Goal: Communication & Community: Answer question/provide support

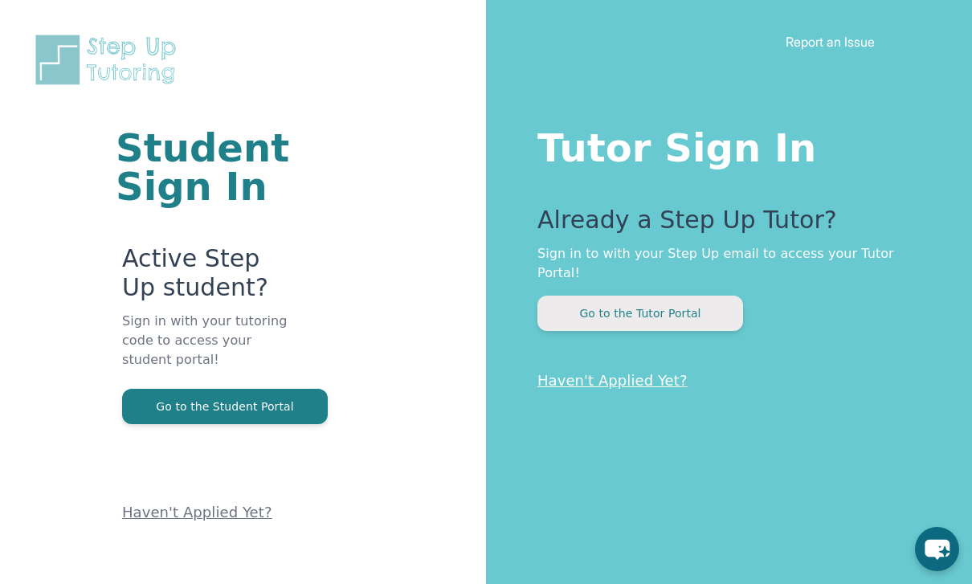
click at [625, 305] on button "Go to the Tutor Portal" at bounding box center [641, 313] width 206 height 35
click at [696, 296] on button "Go to the Tutor Portal" at bounding box center [641, 313] width 206 height 35
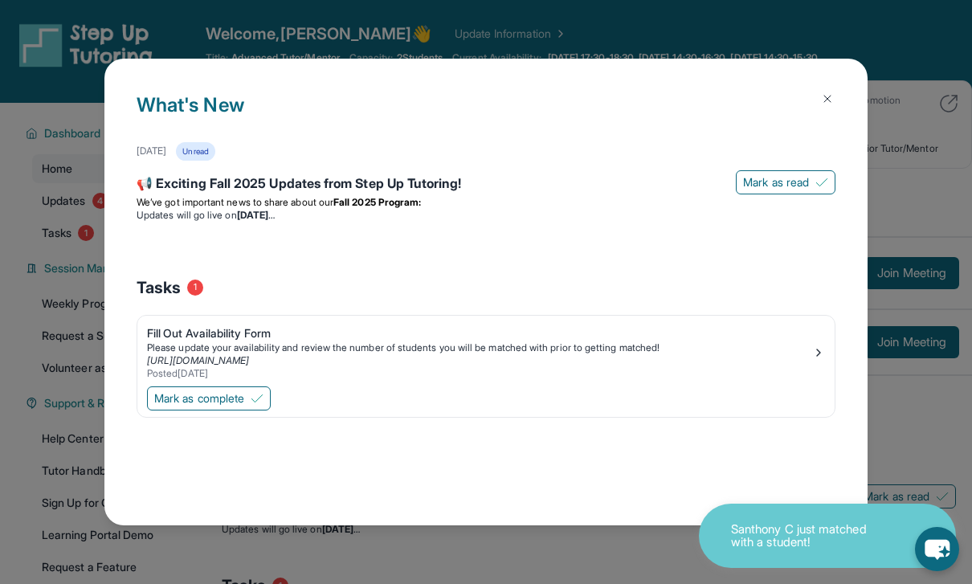
click at [829, 92] on img at bounding box center [827, 98] width 13 height 13
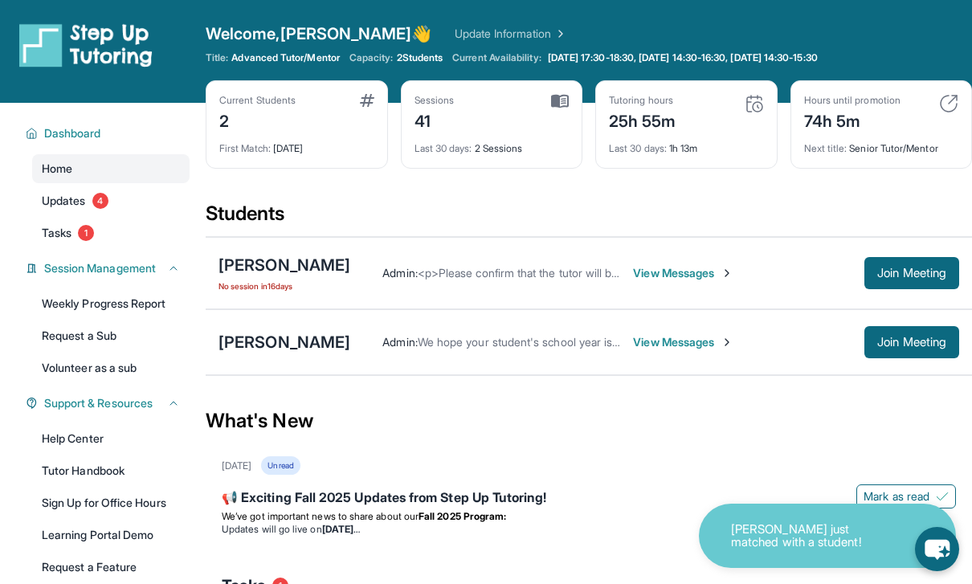
click at [678, 280] on span "View Messages" at bounding box center [683, 273] width 100 height 16
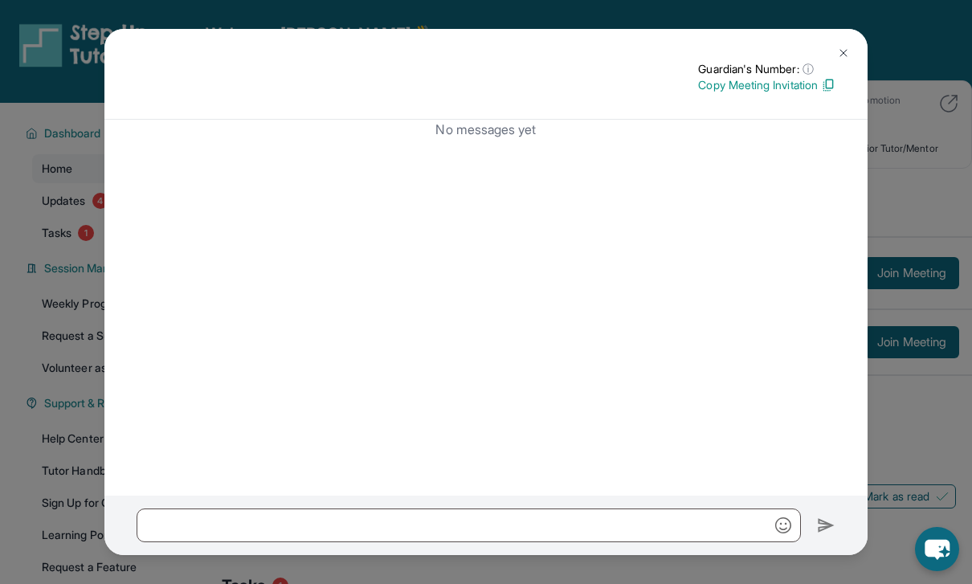
click at [849, 47] on img at bounding box center [843, 53] width 13 height 13
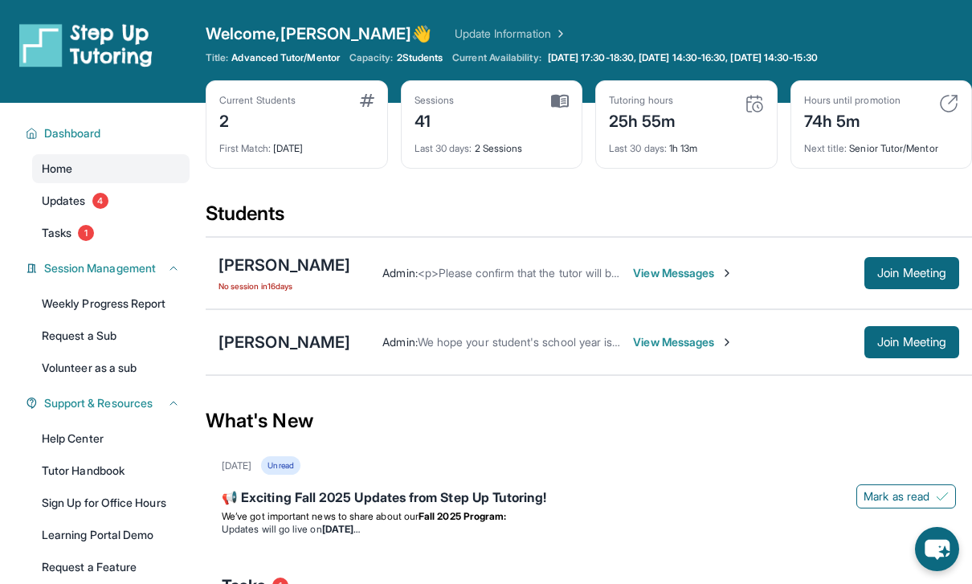
click at [525, 282] on div "Admin : <p>Please confirm that the tutor will be able to attend your first assi…" at bounding box center [654, 273] width 609 height 32
click at [435, 263] on div "Admin : <p>Please confirm that the tutor will be able to attend your first assi…" at bounding box center [654, 273] width 609 height 32
click at [721, 276] on img at bounding box center [727, 273] width 13 height 13
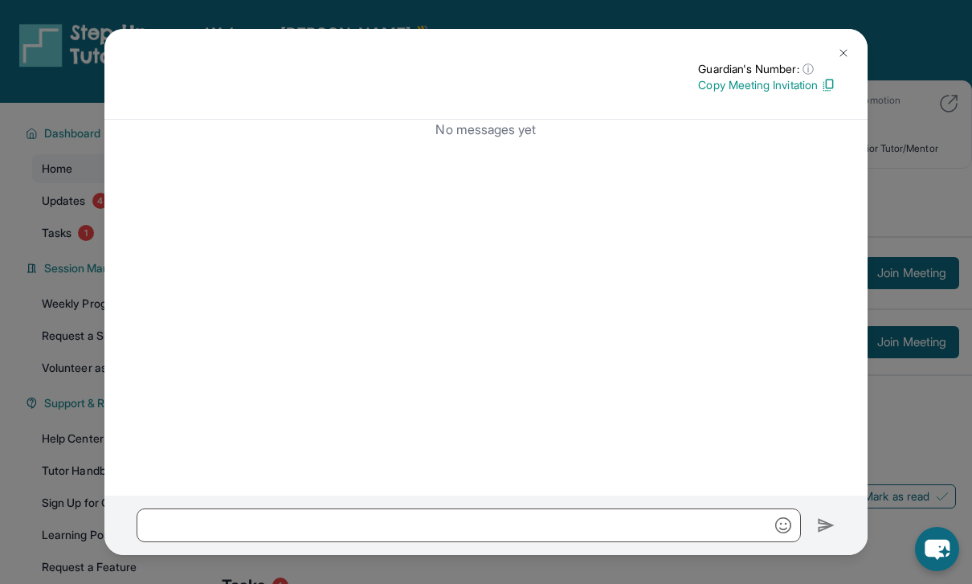
click at [848, 47] on img at bounding box center [843, 53] width 13 height 13
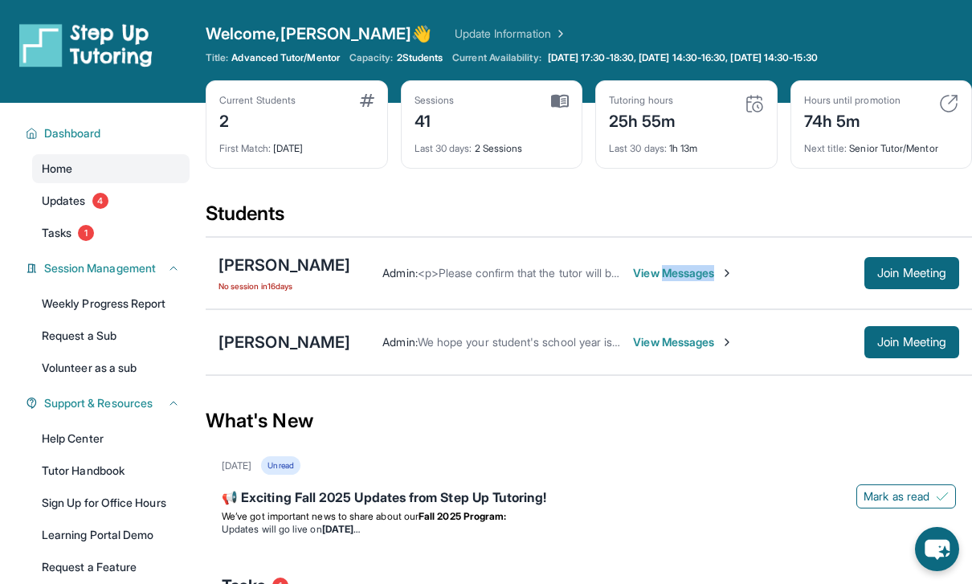
click at [740, 282] on div "Admin : <p>Please confirm that the tutor will be able to attend your first assi…" at bounding box center [654, 273] width 609 height 32
click at [679, 270] on span "View Messages" at bounding box center [683, 273] width 100 height 16
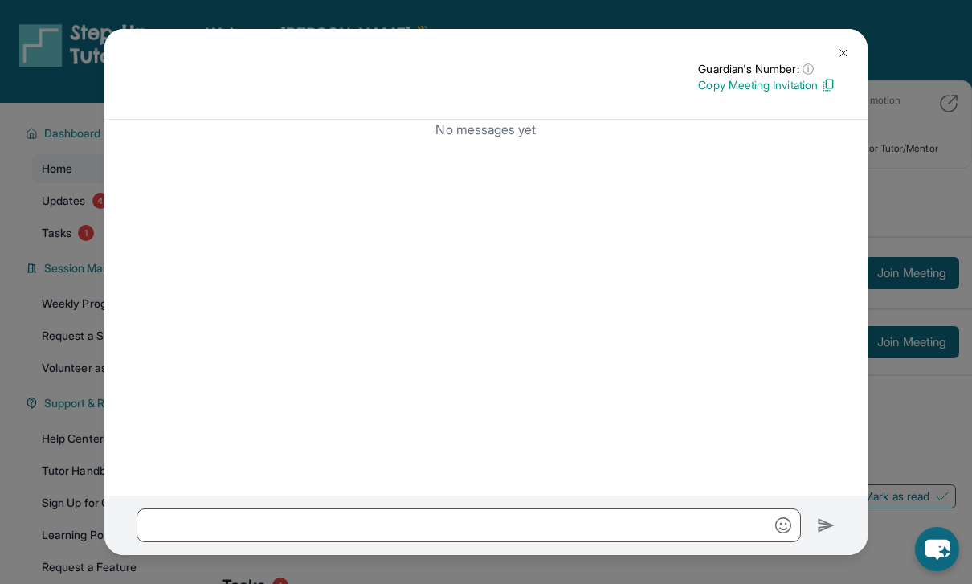
click at [847, 47] on img at bounding box center [843, 53] width 13 height 13
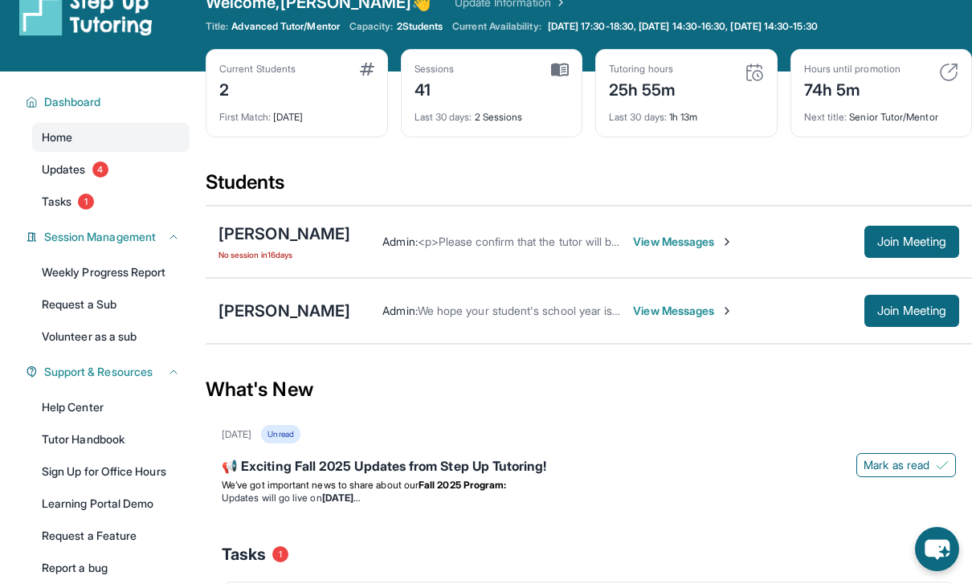
scroll to position [38, 0]
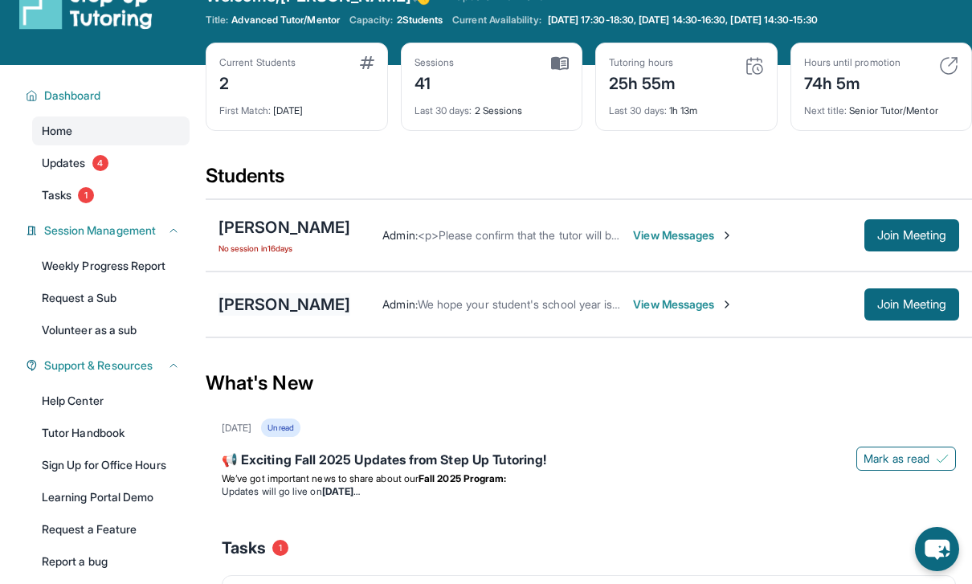
click at [315, 308] on div "Samantha Santana" at bounding box center [285, 304] width 132 height 23
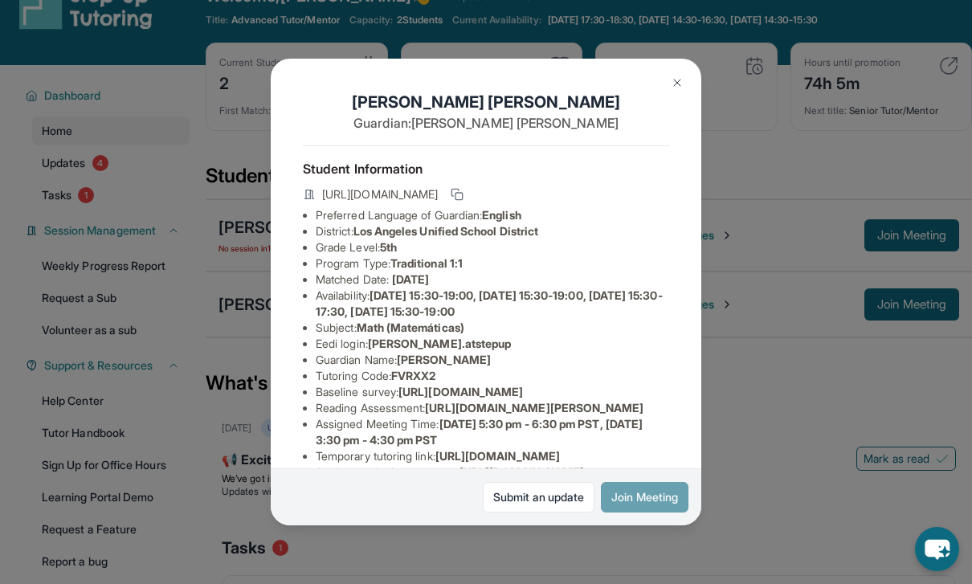
click at [640, 513] on button "Join Meeting" at bounding box center [645, 497] width 88 height 31
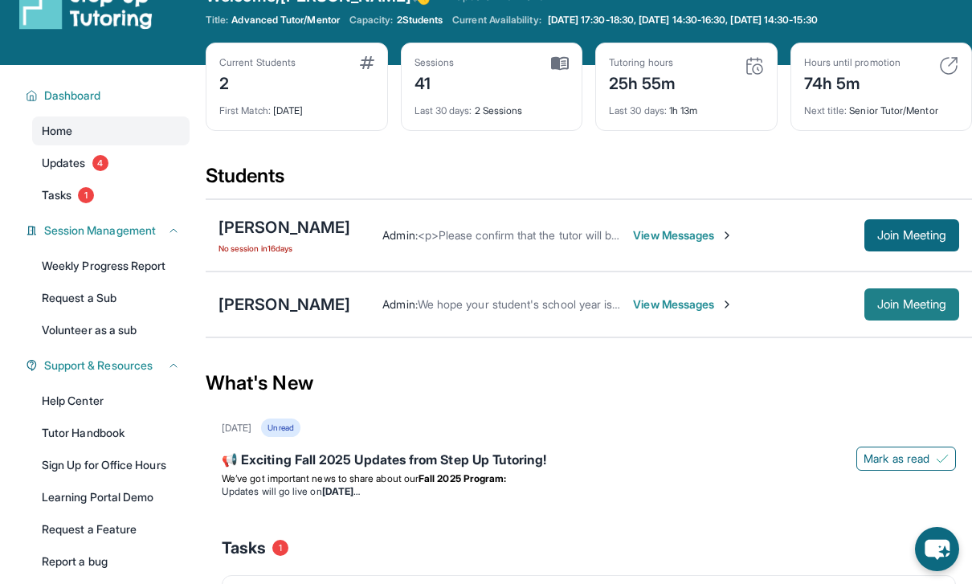
click at [922, 291] on button "Join Meeting" at bounding box center [912, 305] width 95 height 32
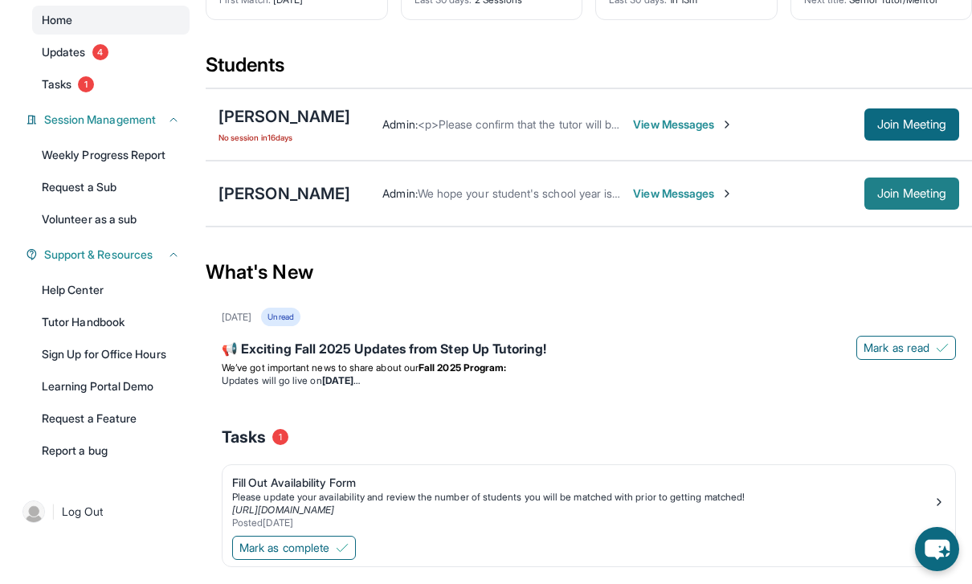
scroll to position [158, 0]
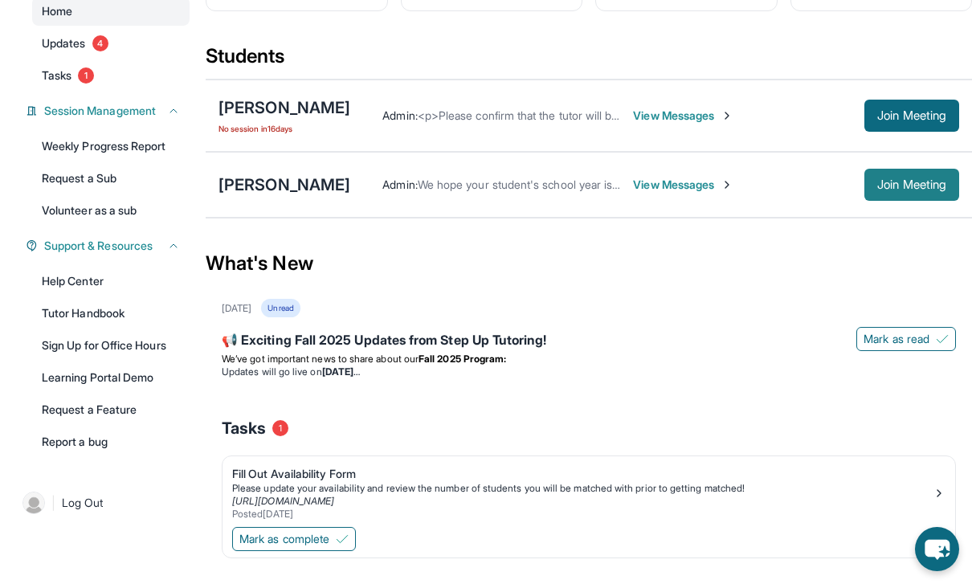
click at [905, 198] on button "Join Meeting" at bounding box center [912, 185] width 95 height 32
click at [890, 193] on button "Join Meeting" at bounding box center [912, 185] width 95 height 32
